Goal: Transaction & Acquisition: Purchase product/service

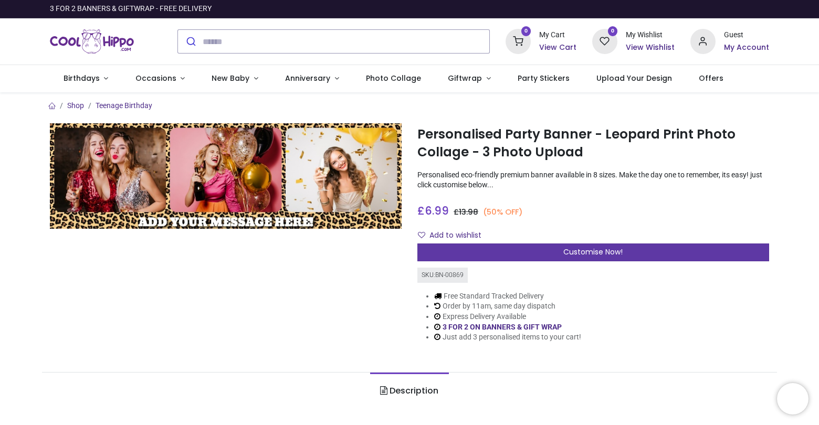
click at [545, 256] on div "Customise Now!" at bounding box center [594, 253] width 352 height 18
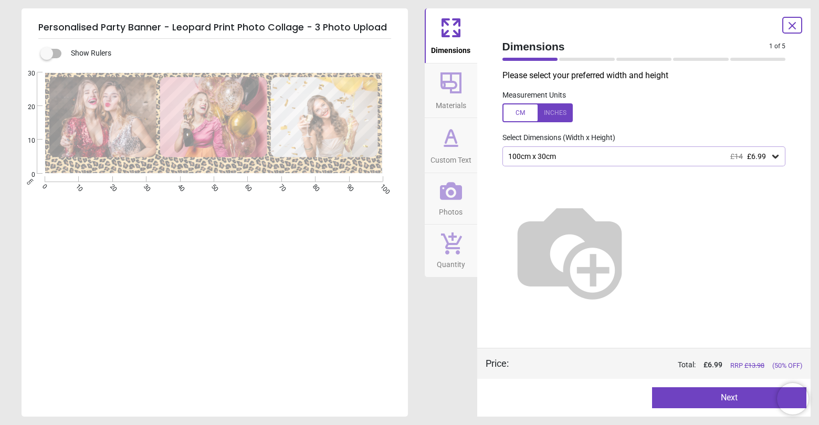
click at [461, 89] on icon at bounding box center [451, 82] width 21 height 21
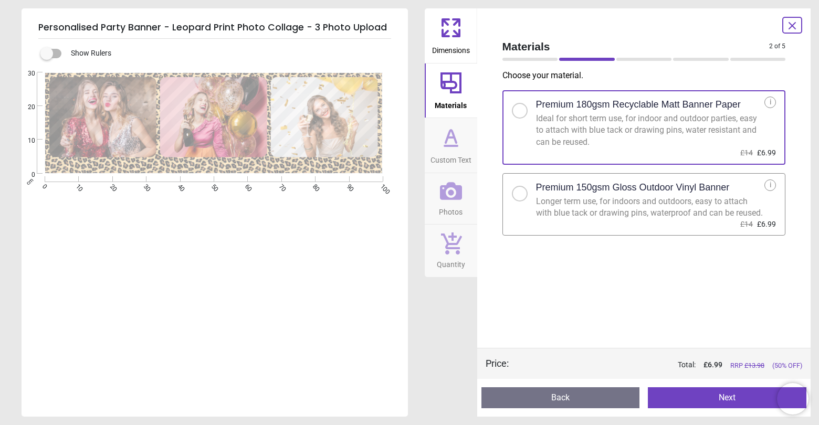
click at [449, 34] on icon at bounding box center [451, 27] width 25 height 25
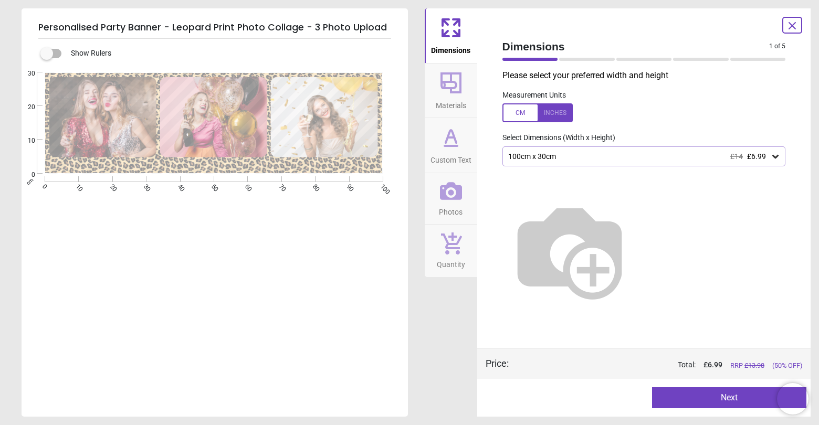
click at [451, 150] on span "Custom Text" at bounding box center [451, 158] width 41 height 16
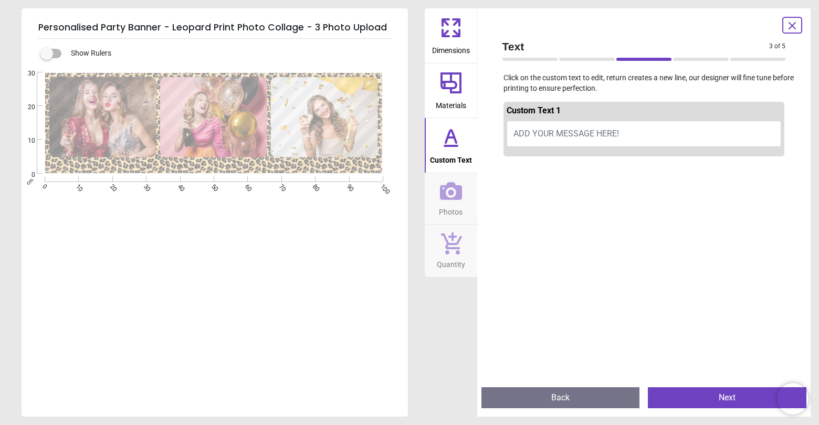
click at [450, 188] on icon at bounding box center [451, 191] width 22 height 22
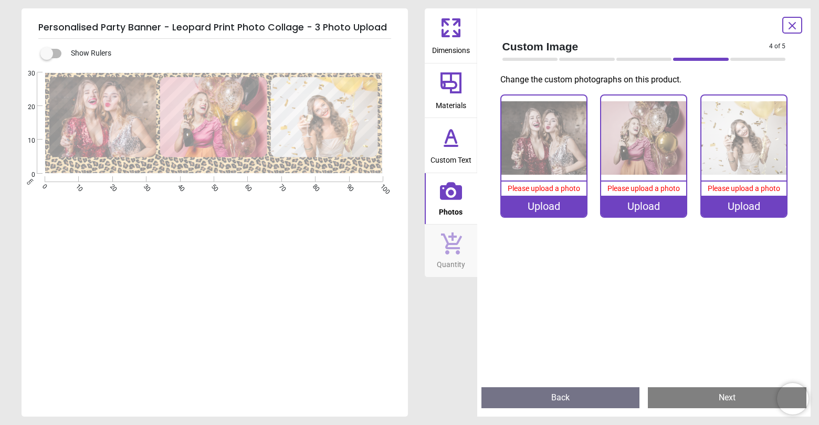
click at [456, 252] on icon at bounding box center [451, 244] width 21 height 22
click at [353, 252] on div ".cls-1 { clip-path: url(#clippath-2); } .cls-2 { fill: none; stroke-width: 0px;…" at bounding box center [214, 199] width 384 height 255
